Goal: Navigation & Orientation: Find specific page/section

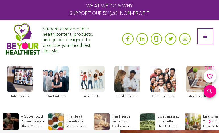
click at [199, 82] on link at bounding box center [199, 82] width 26 height 33
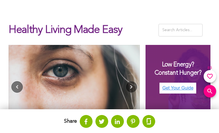
scroll to position [18, 0]
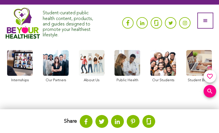
click at [163, 66] on link at bounding box center [164, 66] width 26 height 33
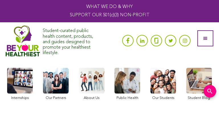
click at [56, 84] on link at bounding box center [56, 84] width 26 height 33
